Goal: Task Accomplishment & Management: Complete application form

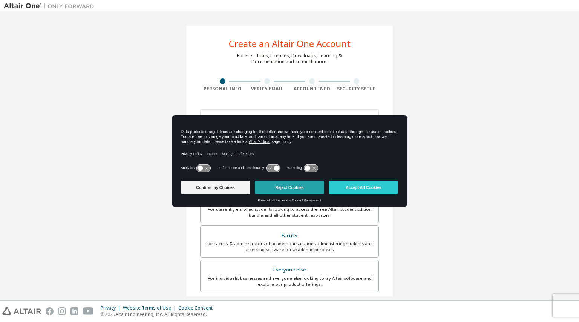
click at [285, 184] on button "Reject Cookies" at bounding box center [289, 188] width 69 height 14
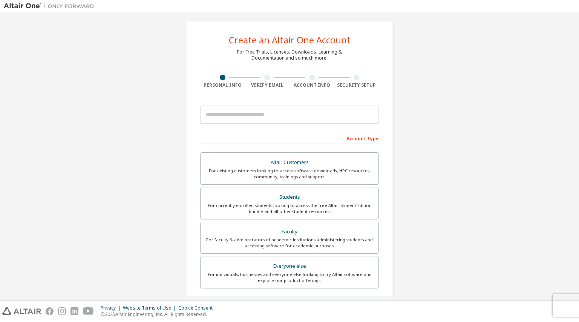
scroll to position [6, 0]
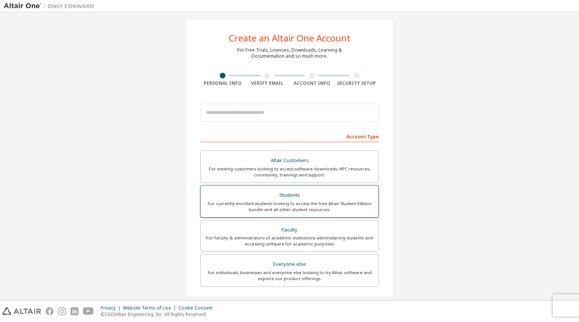
click at [283, 201] on div "For currently enrolled students looking to access the free Altair Student Editi…" at bounding box center [289, 207] width 169 height 12
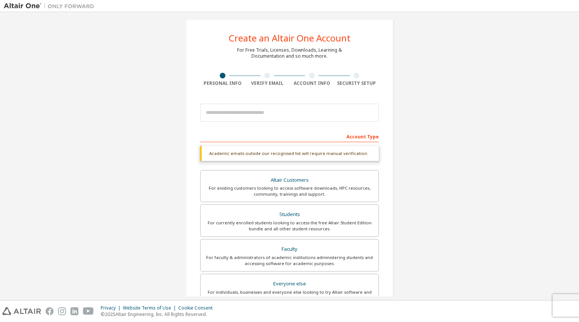
scroll to position [8, 0]
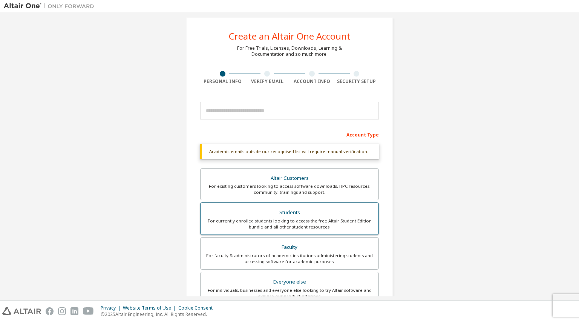
click at [297, 209] on div "Students" at bounding box center [289, 212] width 169 height 11
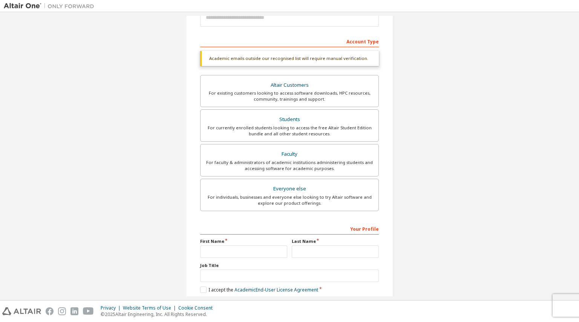
scroll to position [105, 0]
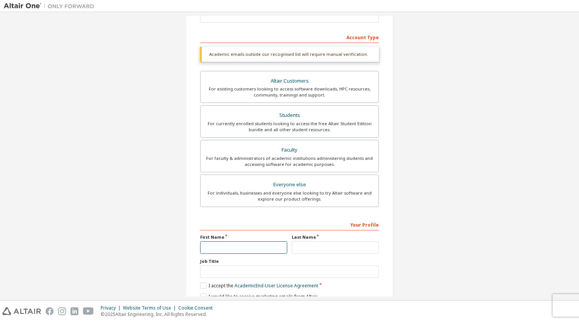
click at [260, 245] on input "text" at bounding box center [243, 247] width 87 height 12
type input "*****"
click at [350, 249] on input "text" at bounding box center [335, 247] width 87 height 12
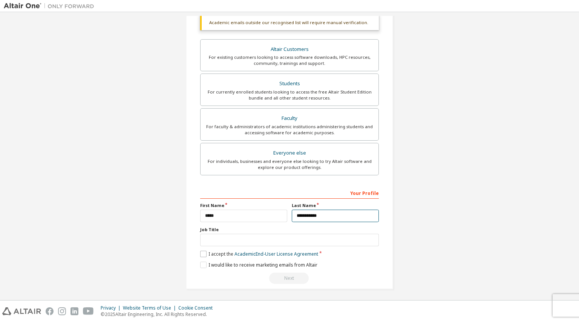
type input "**********"
click at [201, 251] on label "I accept the Academic End-User License Agreement" at bounding box center [259, 254] width 118 height 6
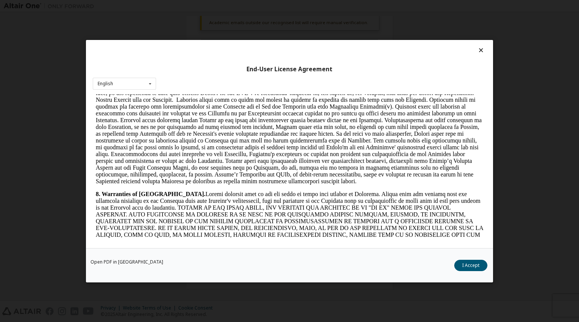
scroll to position [1231, 0]
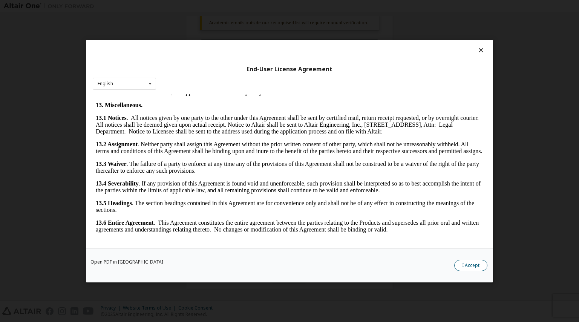
click at [467, 265] on button "I Accept" at bounding box center [470, 264] width 33 height 11
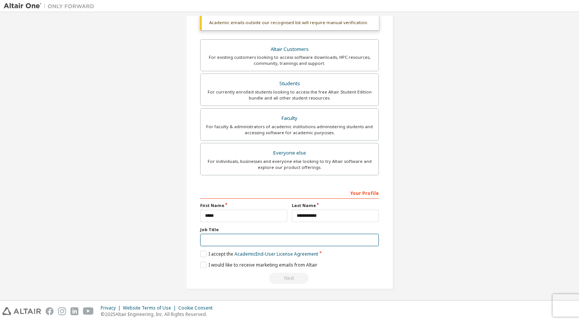
click at [236, 239] on input "text" at bounding box center [289, 240] width 179 height 12
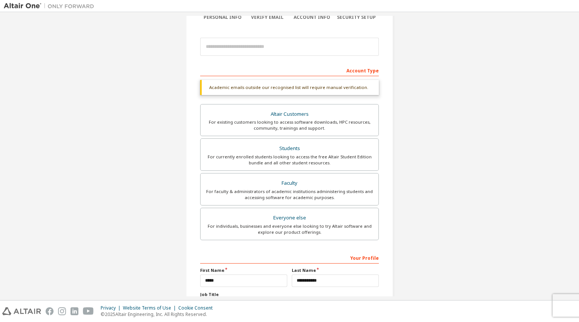
scroll to position [71, 0]
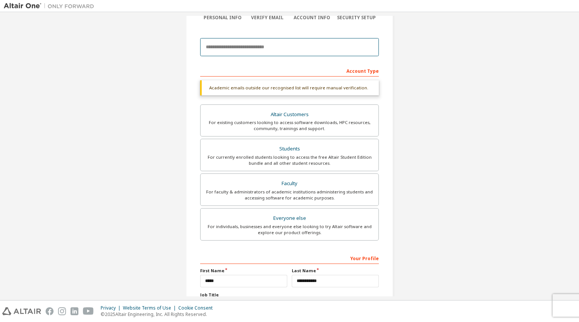
click at [284, 44] on input "email" at bounding box center [289, 47] width 179 height 18
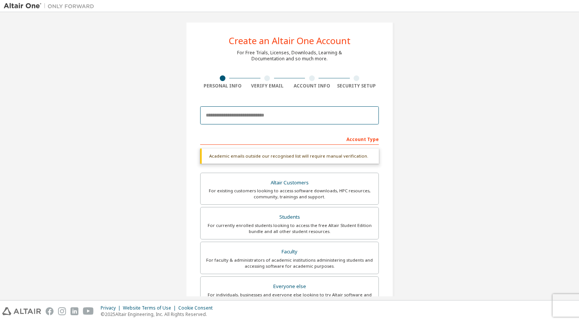
scroll to position [0, 0]
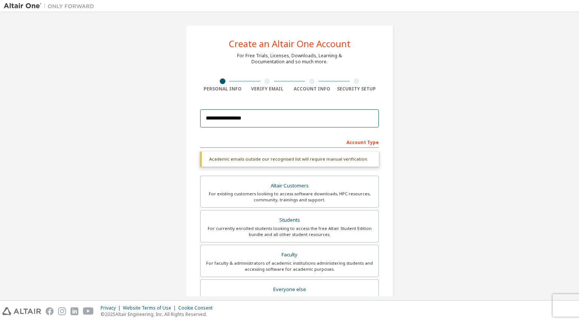
type input "**********"
click at [408, 177] on div "**********" at bounding box center [289, 225] width 571 height 419
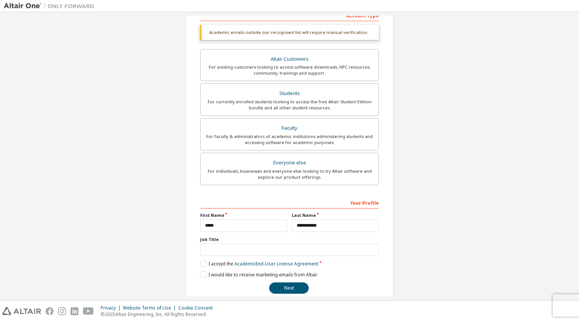
scroll to position [127, 0]
click at [288, 288] on button "Next" at bounding box center [289, 287] width 40 height 11
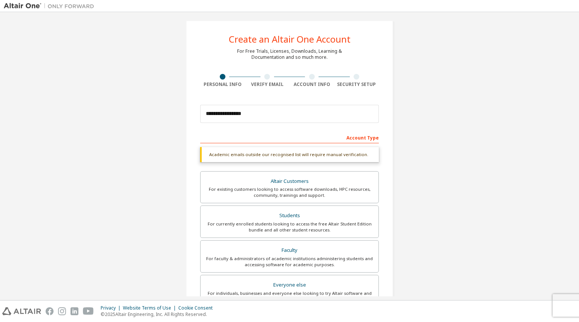
scroll to position [0, 0]
